Goal: Information Seeking & Learning: Learn about a topic

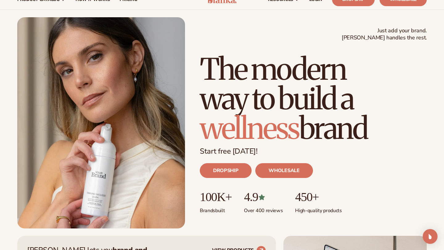
scroll to position [26, 0]
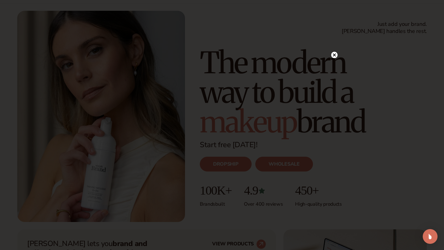
click at [334, 56] on circle at bounding box center [334, 55] width 6 height 6
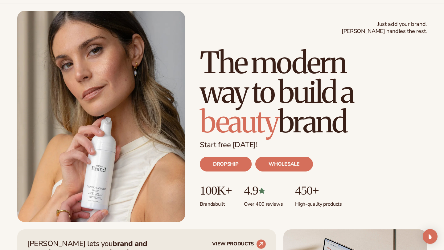
click at [232, 162] on link "DROPSHIP" at bounding box center [226, 164] width 52 height 15
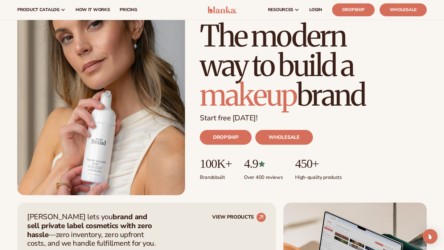
scroll to position [0, 0]
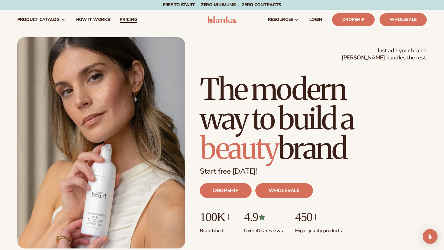
click at [128, 20] on span "pricing" at bounding box center [128, 19] width 17 height 5
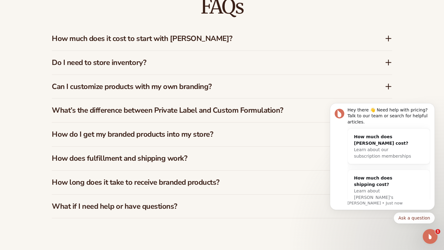
scroll to position [989, 0]
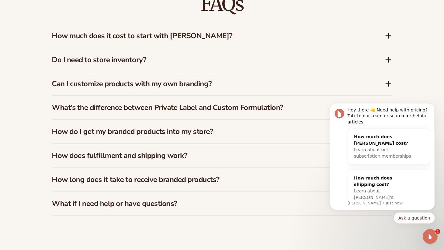
click at [157, 90] on div "Can I customize products with my own branding?" at bounding box center [222, 84] width 340 height 24
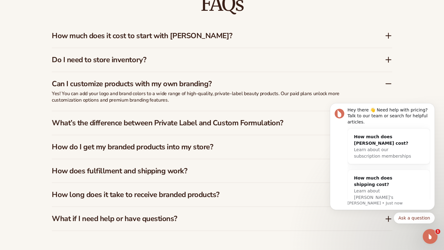
click at [168, 122] on h3 "What’s the difference between Private Label and Custom Formulation?" at bounding box center [209, 123] width 314 height 9
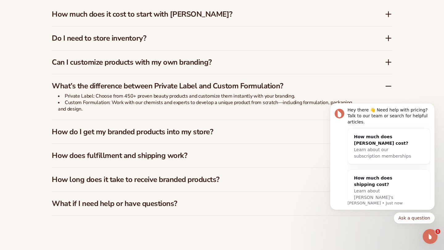
scroll to position [1016, 0]
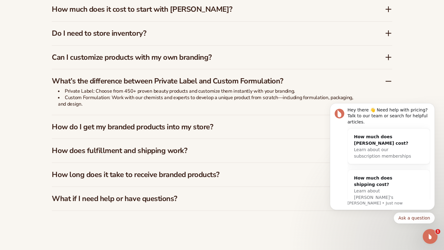
click at [168, 123] on h3 "How do I get my branded products into my store?" at bounding box center [209, 127] width 314 height 9
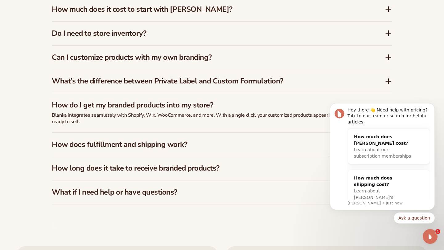
click at [173, 86] on div "What’s the difference between Private Label and Custom Formulation?" at bounding box center [222, 81] width 340 height 24
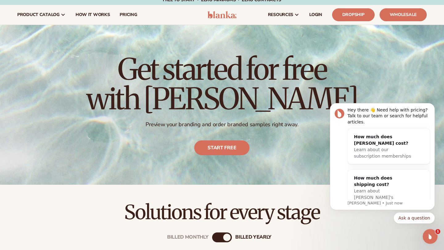
scroll to position [0, 0]
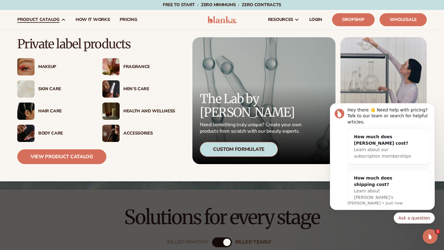
click at [51, 92] on div "Skin Care" at bounding box center [53, 88] width 73 height 17
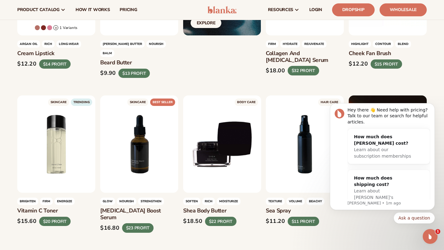
scroll to position [849, 0]
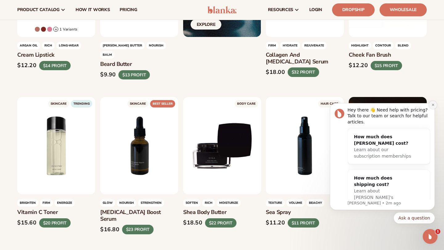
click at [430, 107] on button "Dismiss notification" at bounding box center [432, 105] width 8 height 8
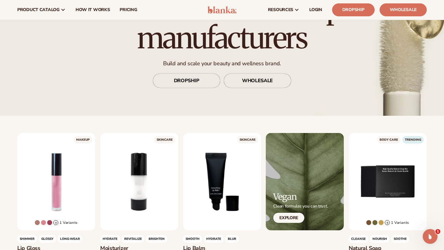
scroll to position [63, 0]
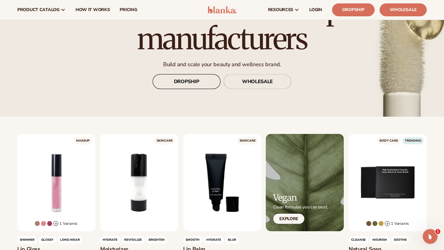
click at [194, 84] on link "DROPSHIP" at bounding box center [186, 81] width 68 height 15
